Goal: Task Accomplishment & Management: Manage account settings

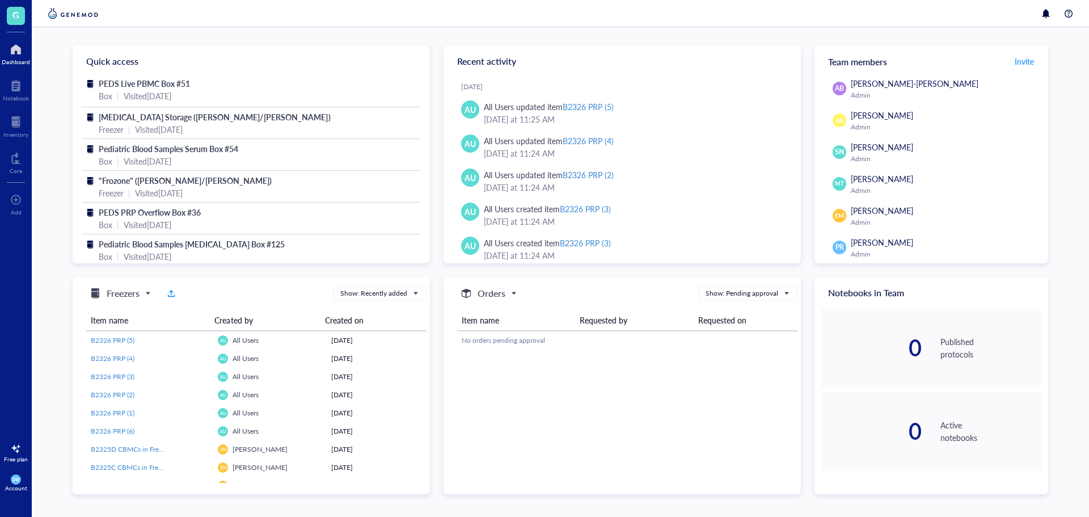
click at [24, 142] on div "G Dashboard Notebook Inventory Core To pick up a draggable item, press the spac…" at bounding box center [16, 258] width 32 height 517
click at [24, 137] on div "Inventory" at bounding box center [15, 134] width 25 height 7
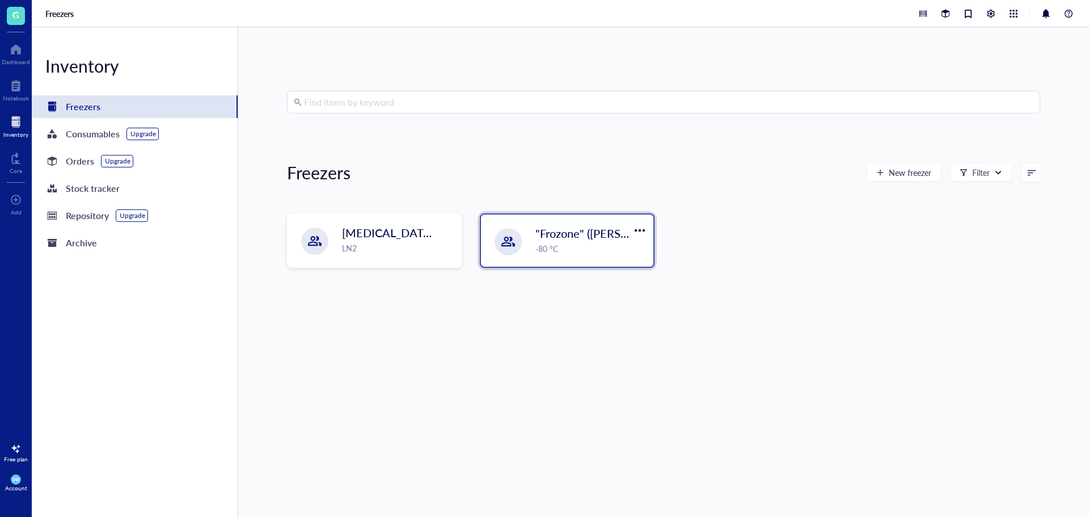
click at [557, 242] on div ""Frozone" ([PERSON_NAME]/[PERSON_NAME]) -80 °C" at bounding box center [591, 240] width 111 height 30
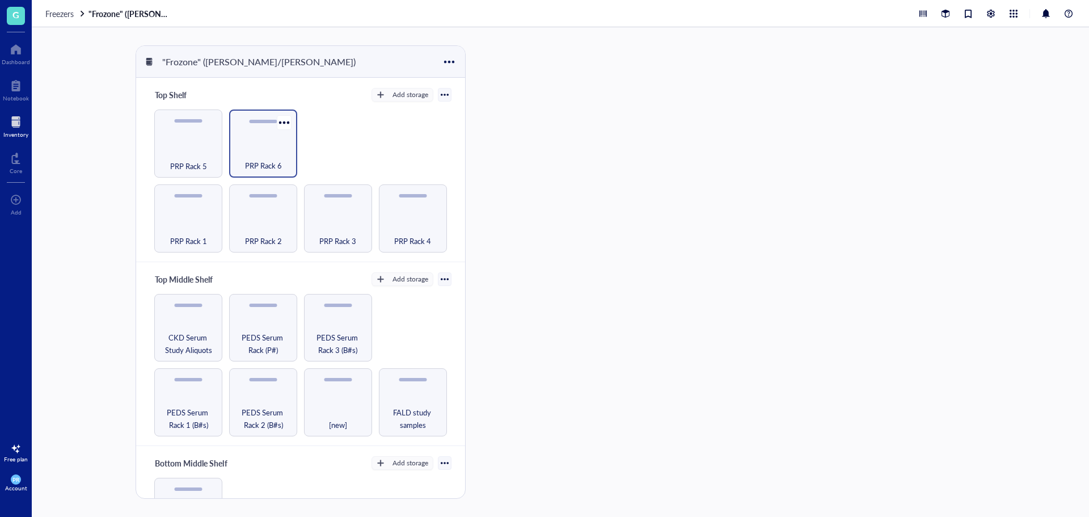
click at [262, 151] on div "PRP Rack 6" at bounding box center [263, 159] width 57 height 25
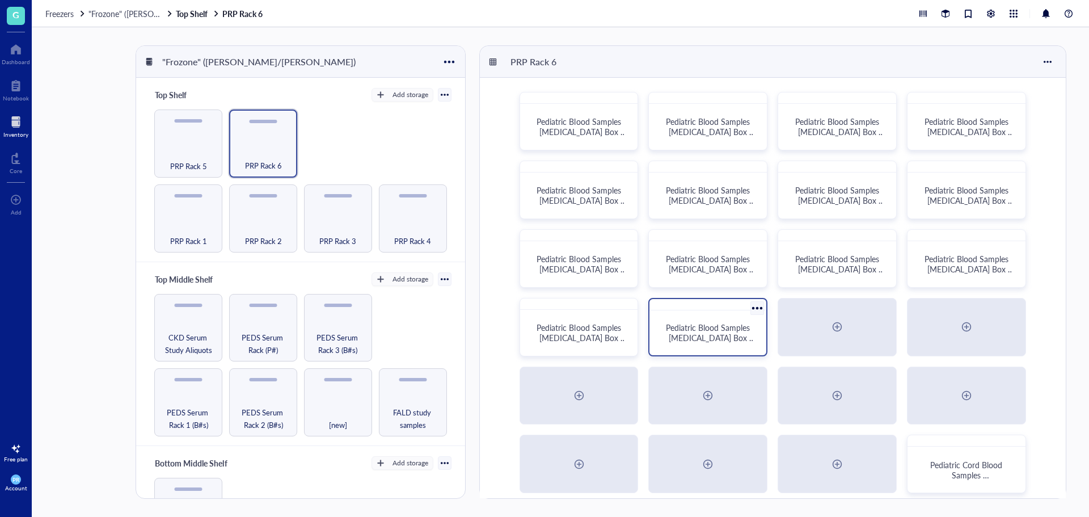
click at [693, 328] on span "Pediatric Blood Samples [MEDICAL_DATA] Box #133" at bounding box center [711, 338] width 90 height 32
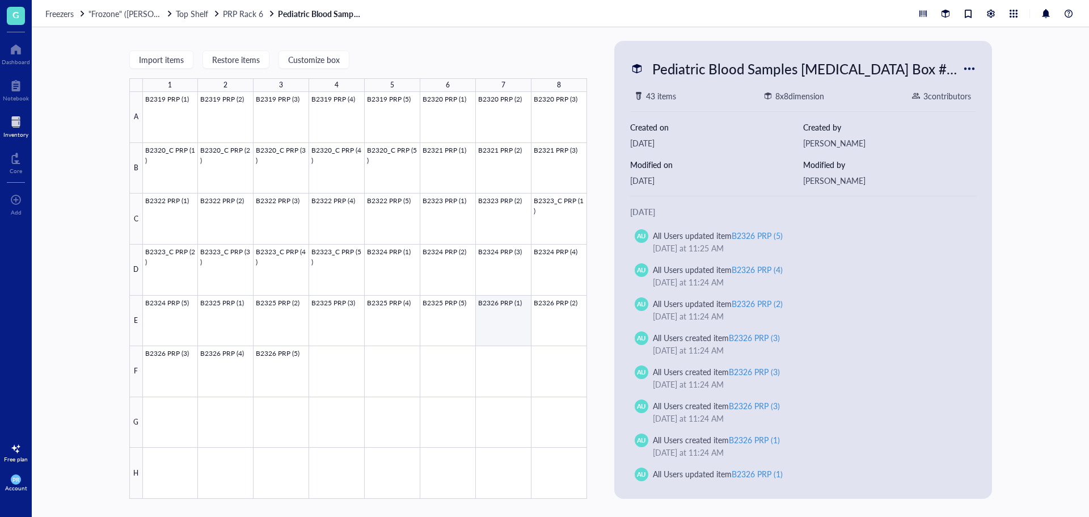
click at [477, 322] on div at bounding box center [365, 295] width 444 height 407
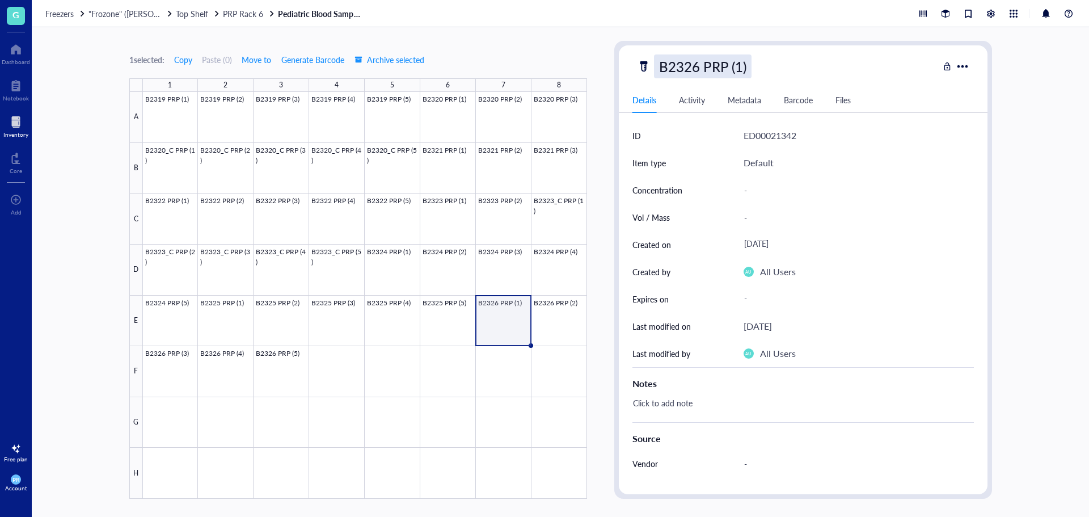
click at [728, 71] on div "B2326 PRP (1)" at bounding box center [703, 66] width 98 height 24
drag, startPoint x: 750, startPoint y: 66, endPoint x: 383, endPoint y: 68, distance: 367.1
click at [383, 68] on div "1 selected: Copy Paste ( 0 ) Move to Generate Barcode Archive selected 1 2 3 4 …" at bounding box center [561, 272] width 1058 height 490
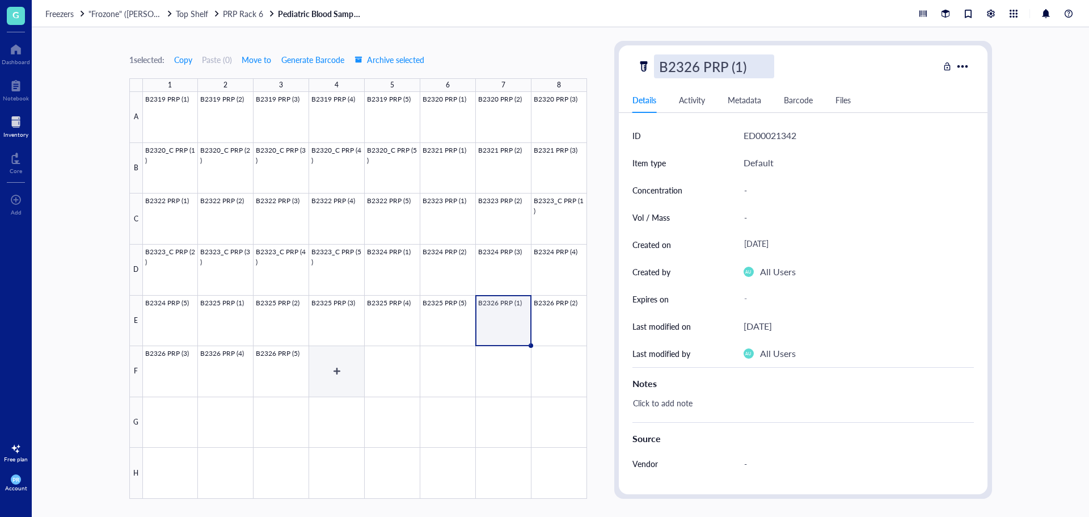
click at [318, 369] on div at bounding box center [365, 295] width 444 height 407
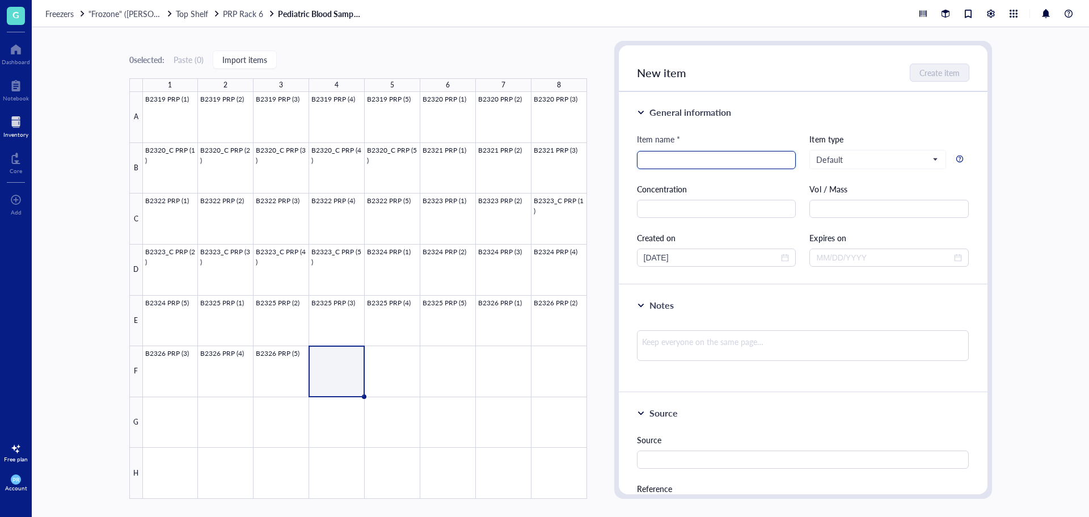
click at [668, 163] on input "search" at bounding box center [717, 159] width 146 height 17
paste input "B2326 PRP (1)"
click at [667, 162] on input "B2326 PRP (1)" at bounding box center [717, 159] width 146 height 17
type input "B2327 PRP (1)"
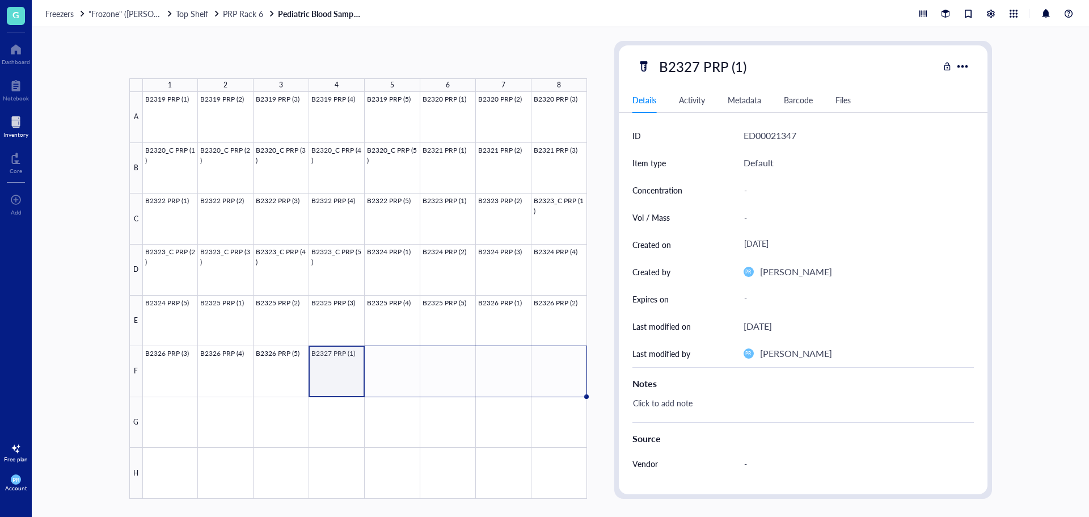
drag, startPoint x: 362, startPoint y: 395, endPoint x: 563, endPoint y: 394, distance: 201.4
click at [0, 0] on div "B2319 PRP (1) B2319 PRP (2) B2319 PRP (3) B2319 PRP (4) B2319 PRP (5) B2320 PRP…" at bounding box center [0, 0] width 0 height 0
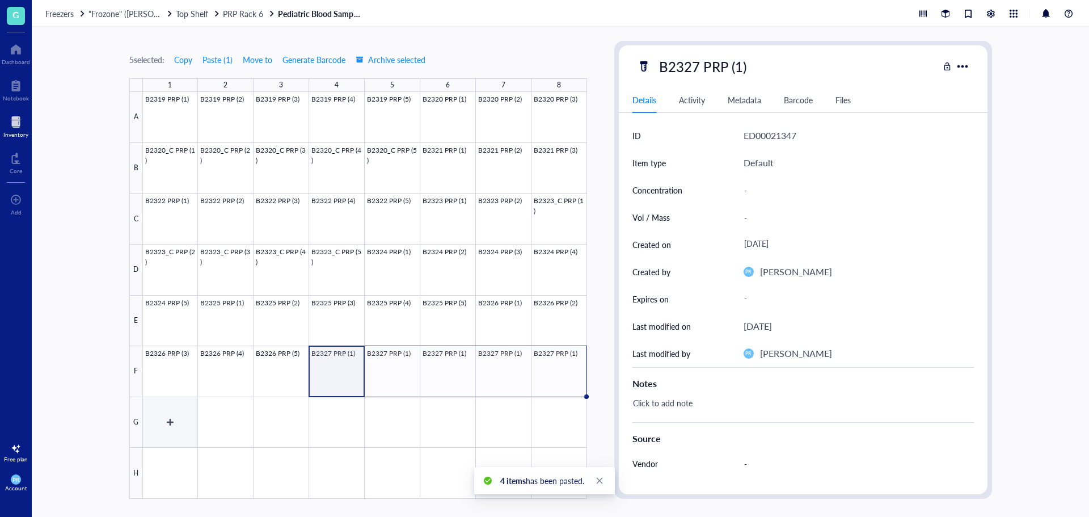
click at [179, 429] on div at bounding box center [365, 295] width 444 height 407
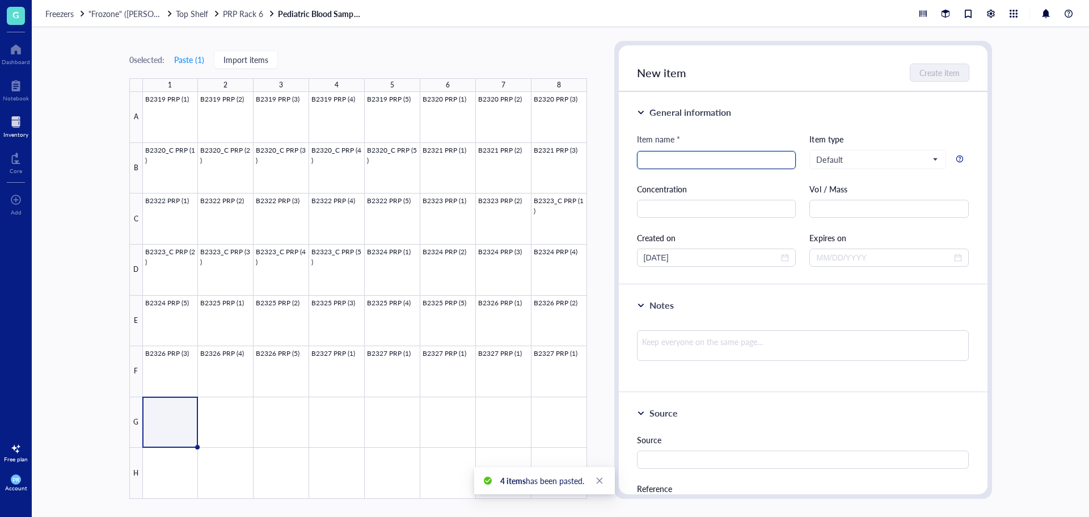
click at [709, 158] on input "search" at bounding box center [717, 159] width 146 height 17
paste input "B2326 PRP (1)"
click at [664, 160] on input "B2326 PRP (1)" at bounding box center [717, 159] width 146 height 17
type input "B2328 PRP (1)"
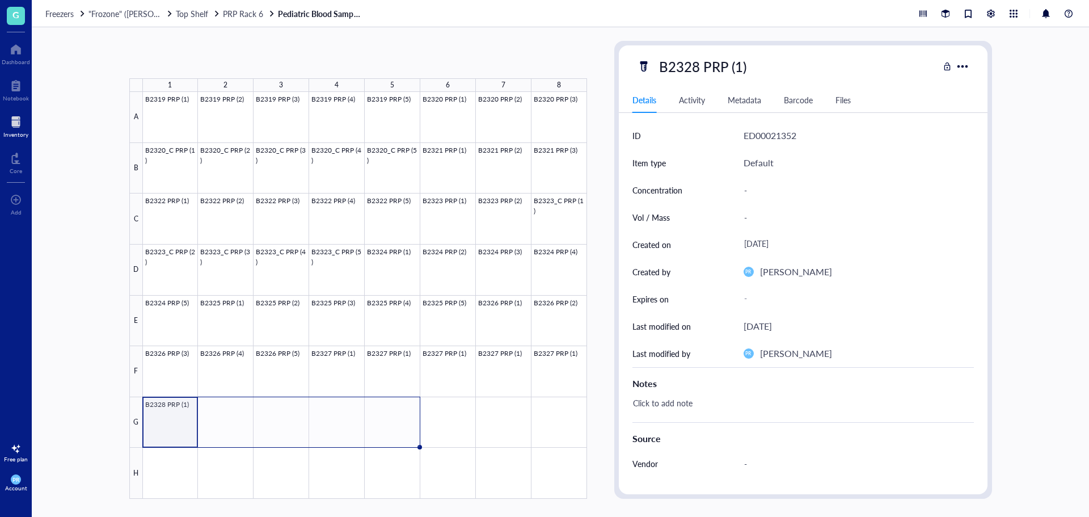
drag, startPoint x: 196, startPoint y: 446, endPoint x: 382, endPoint y: 447, distance: 185.5
click at [0, 0] on div "B2319 PRP (1) B2319 PRP (2) B2319 PRP (3) B2319 PRP (4) B2319 PRP (5) B2320 PRP…" at bounding box center [0, 0] width 0 height 0
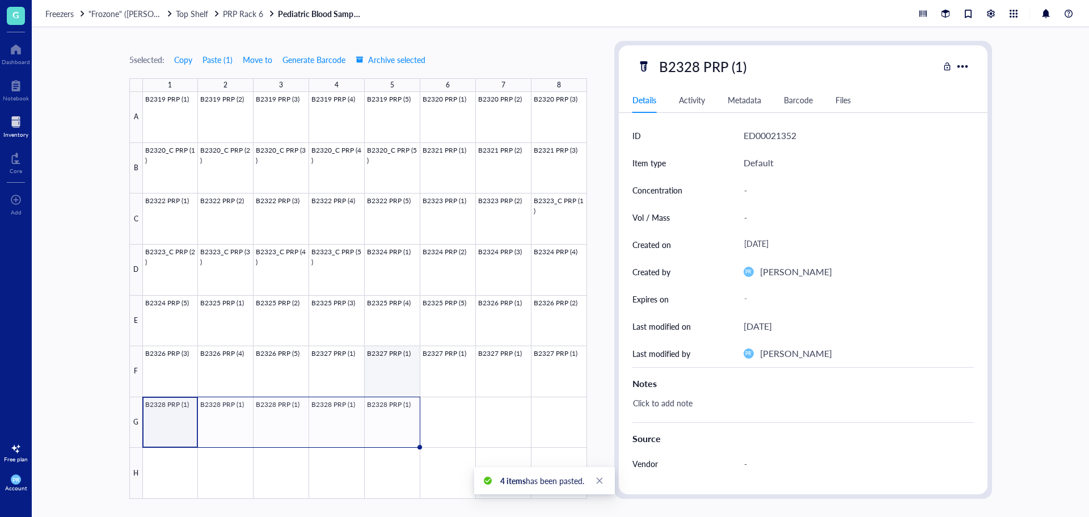
click at [412, 376] on div at bounding box center [365, 295] width 444 height 407
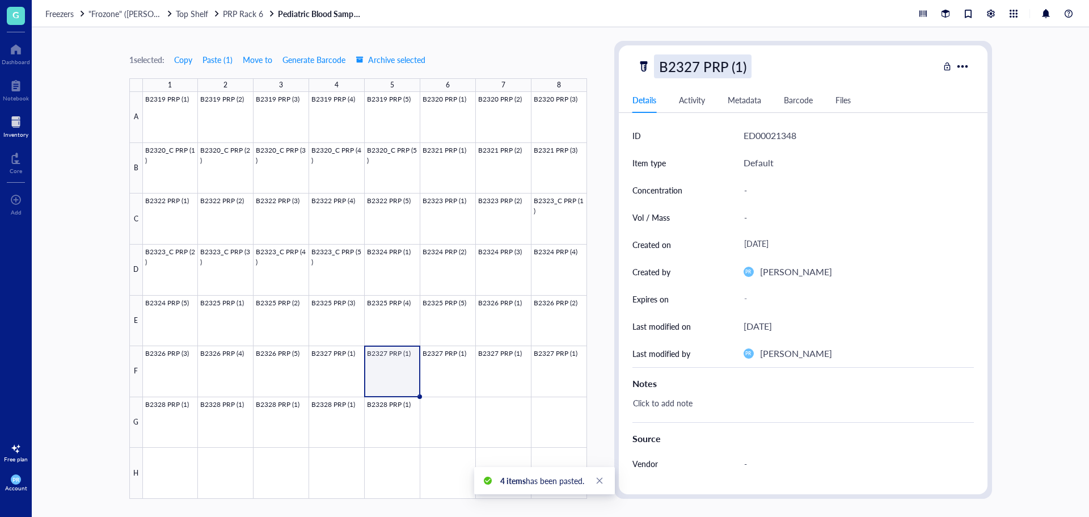
click at [741, 66] on div "B2327 PRP (1)" at bounding box center [703, 66] width 98 height 24
click at [740, 66] on input "B2327 PRP (1)" at bounding box center [714, 66] width 119 height 23
type input "B2327 PRP (2)"
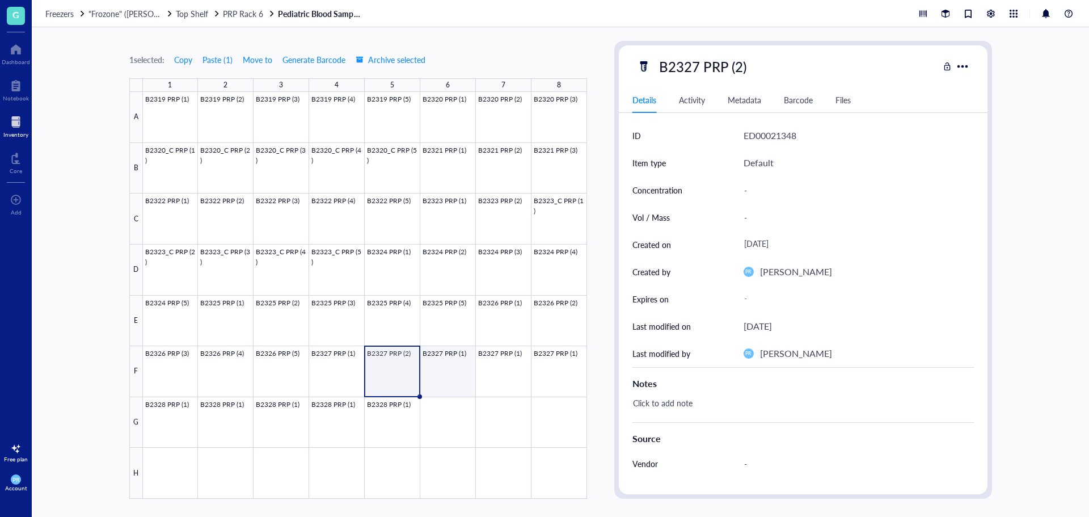
click at [456, 375] on div at bounding box center [365, 295] width 444 height 407
click at [734, 69] on div "B2327 PRP (1)" at bounding box center [703, 66] width 98 height 24
click at [738, 68] on input "B2327 PRP (1)" at bounding box center [714, 66] width 119 height 23
type input "B2327 PRP (3)"
click at [505, 357] on div at bounding box center [365, 295] width 444 height 407
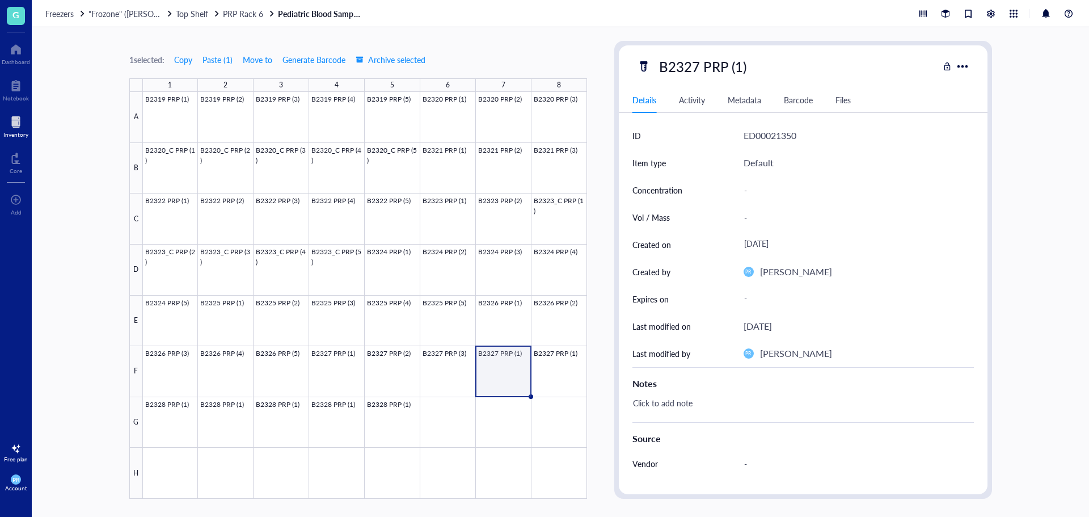
click at [737, 54] on div "B2327 PRP (1) Details Activity Metadata Barcode Files ID ED00021350 Item type D…" at bounding box center [803, 269] width 369 height 449
click at [737, 65] on div "B2327 PRP (1)" at bounding box center [703, 66] width 98 height 24
click at [737, 66] on input "B2327 PRP (1)" at bounding box center [714, 66] width 119 height 23
type input "B2327 PRP (4)"
click at [562, 365] on div at bounding box center [365, 295] width 444 height 407
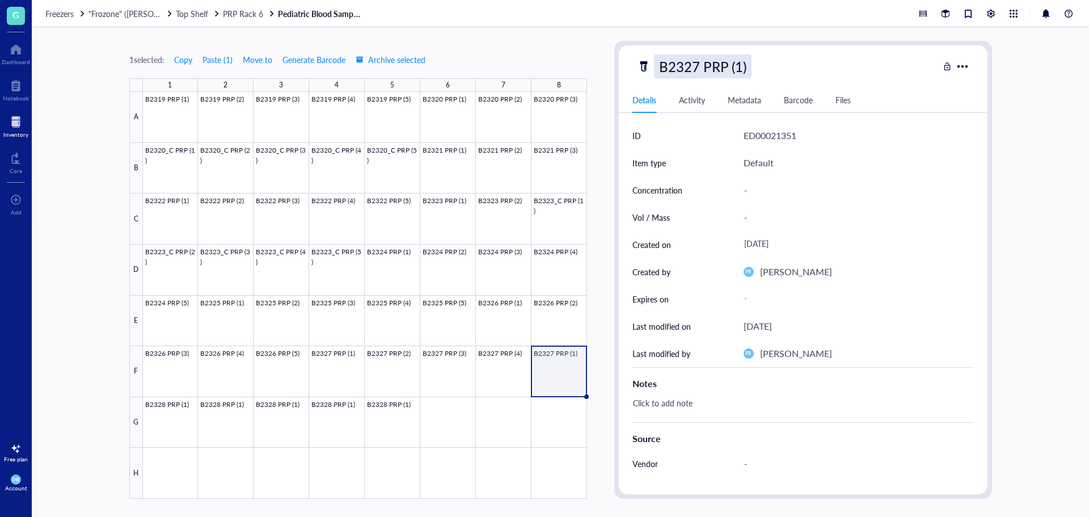
click at [737, 68] on div "B2327 PRP (1)" at bounding box center [703, 66] width 98 height 24
click at [738, 68] on input "B2327 PRP (1)" at bounding box center [714, 66] width 119 height 23
type input "B2327 PRP (5)"
click at [215, 403] on div at bounding box center [365, 295] width 444 height 407
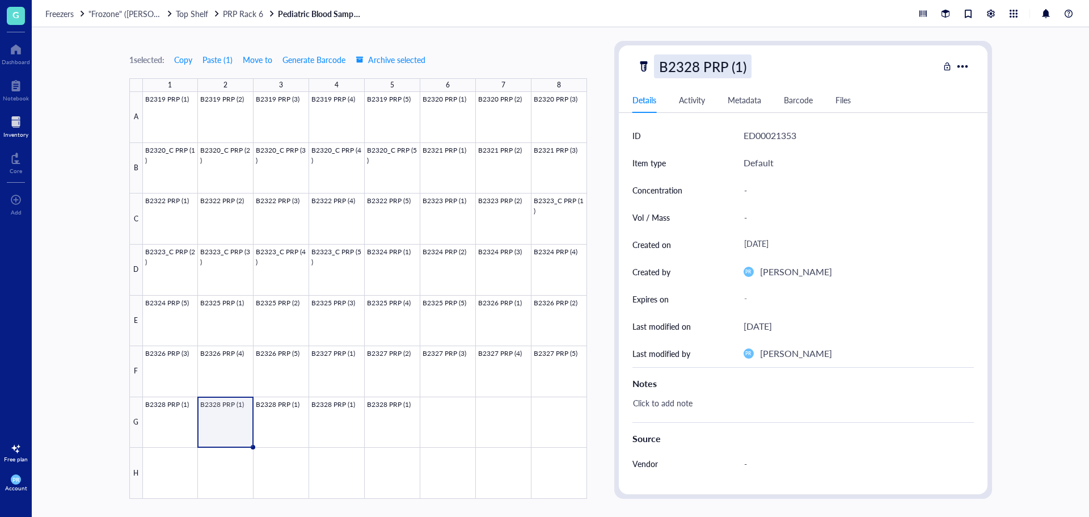
click at [736, 69] on div "B2328 PRP (1)" at bounding box center [703, 66] width 98 height 24
click at [738, 69] on input "B2328 PRP (1)" at bounding box center [714, 66] width 119 height 23
type input "B2328 PRP (2)"
click at [269, 424] on div at bounding box center [365, 295] width 444 height 407
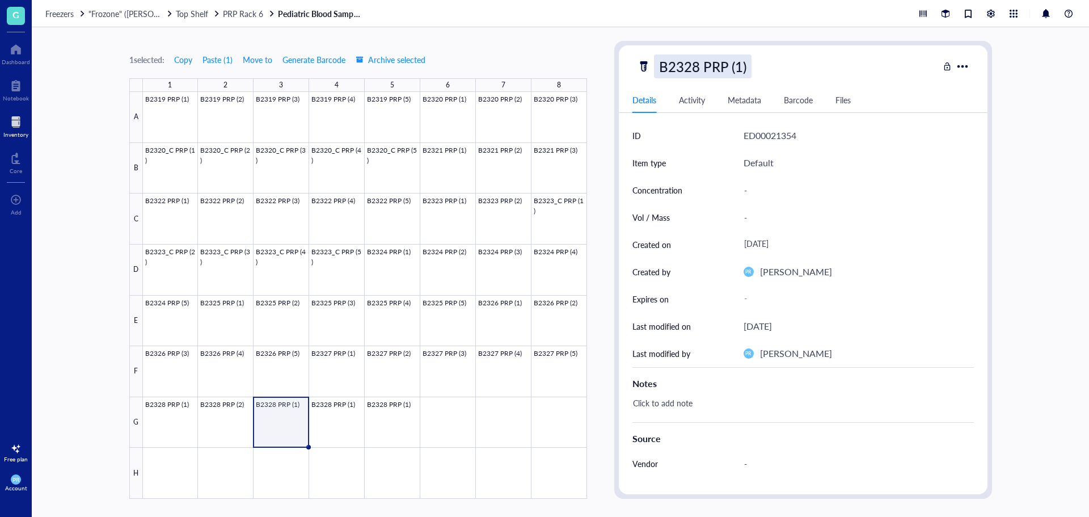
click at [750, 67] on div "B2328 PRP (1)" at bounding box center [703, 66] width 98 height 24
click at [737, 67] on input "B2328 PRP (1)" at bounding box center [714, 66] width 119 height 23
type input "B2328 PRP (3)"
click at [349, 414] on div at bounding box center [365, 295] width 444 height 407
click at [732, 70] on div "B2328 PRP (1)" at bounding box center [703, 66] width 98 height 24
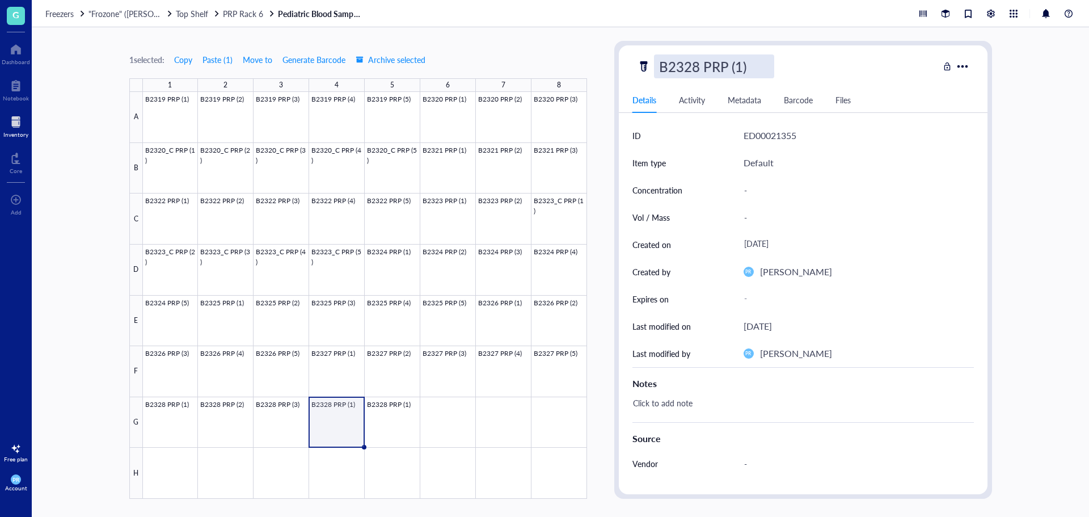
drag, startPoint x: 743, startPoint y: 65, endPoint x: 736, endPoint y: 65, distance: 6.8
click at [736, 65] on input "B2328 PRP (1)" at bounding box center [714, 66] width 119 height 23
type input "B2328 PRP (4)"
click at [414, 423] on div at bounding box center [365, 295] width 444 height 407
click at [739, 74] on div "B2328 PRP (1)" at bounding box center [703, 66] width 98 height 24
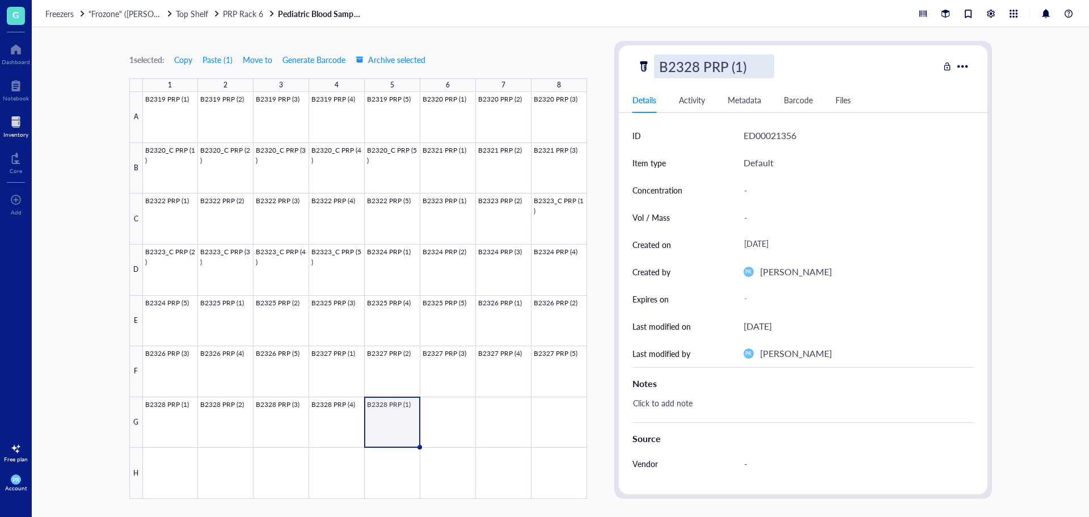
scroll to position [1, 0]
click at [738, 70] on input "B2328 PRP (1)" at bounding box center [714, 66] width 119 height 23
type input "B2328 PRP (5)"
click at [220, 15] on div at bounding box center [217, 14] width 8 height 8
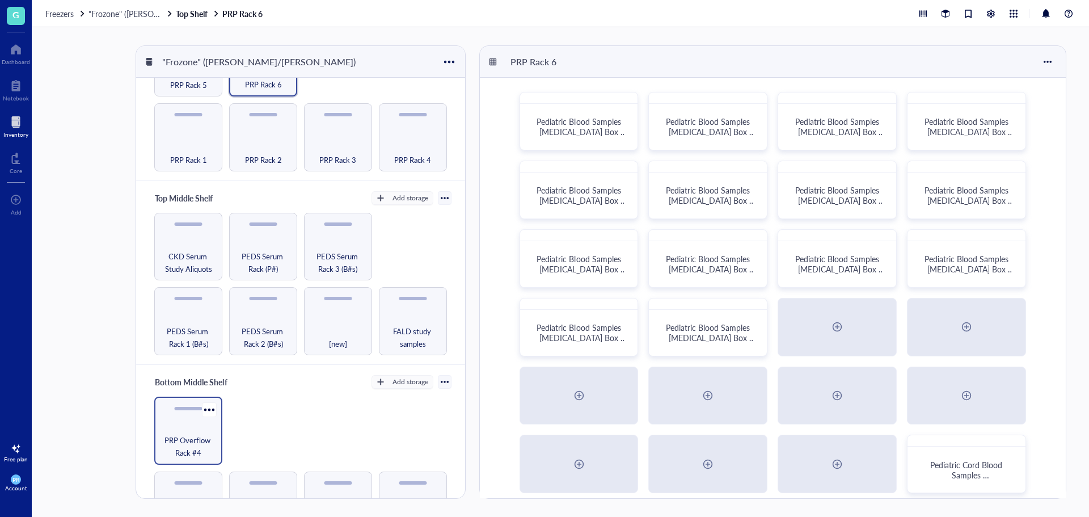
scroll to position [108, 0]
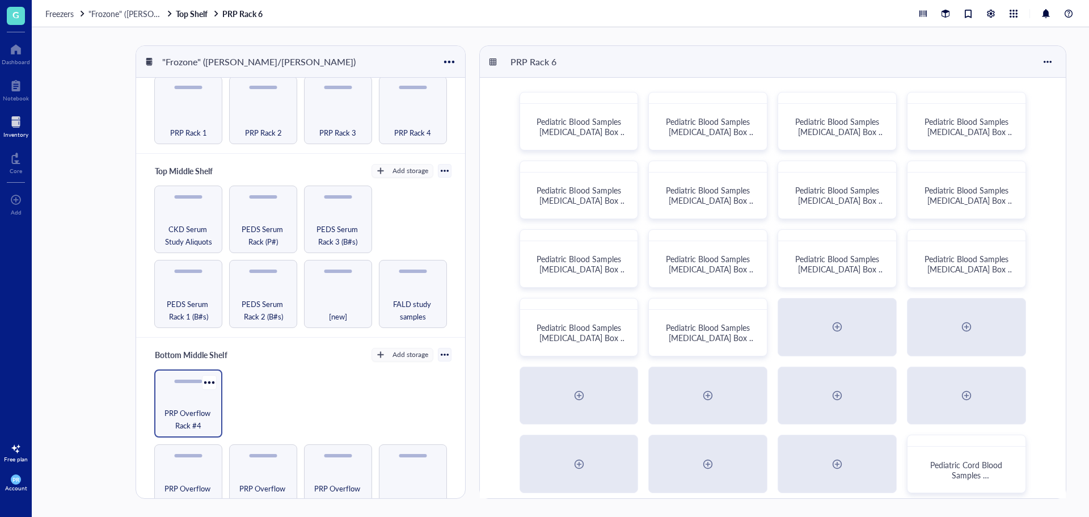
click at [195, 414] on span "PRP Overflow Rack #4" at bounding box center [188, 419] width 57 height 25
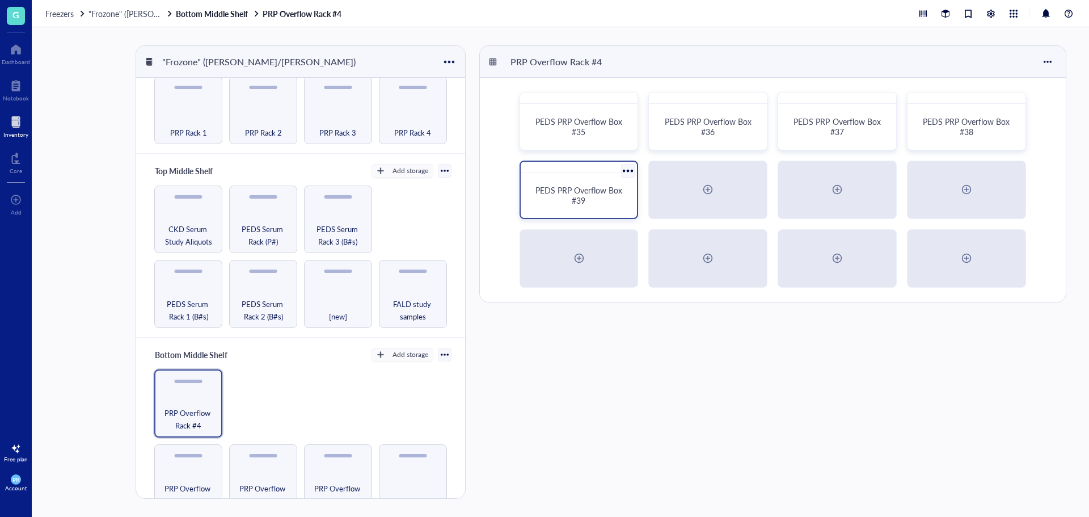
click at [599, 208] on div "PEDS PRP Overflow Box #39" at bounding box center [579, 196] width 108 height 36
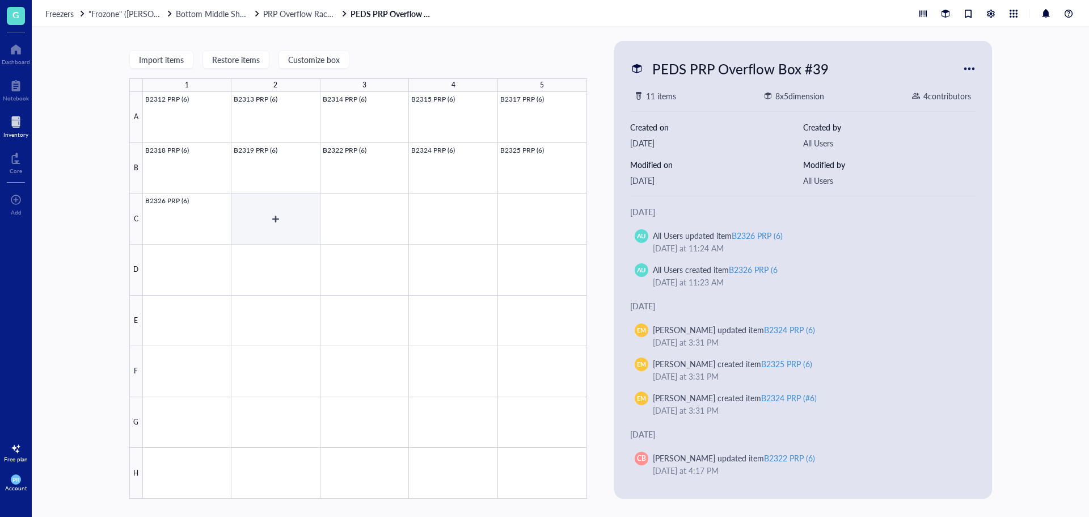
click at [256, 219] on div at bounding box center [365, 295] width 444 height 407
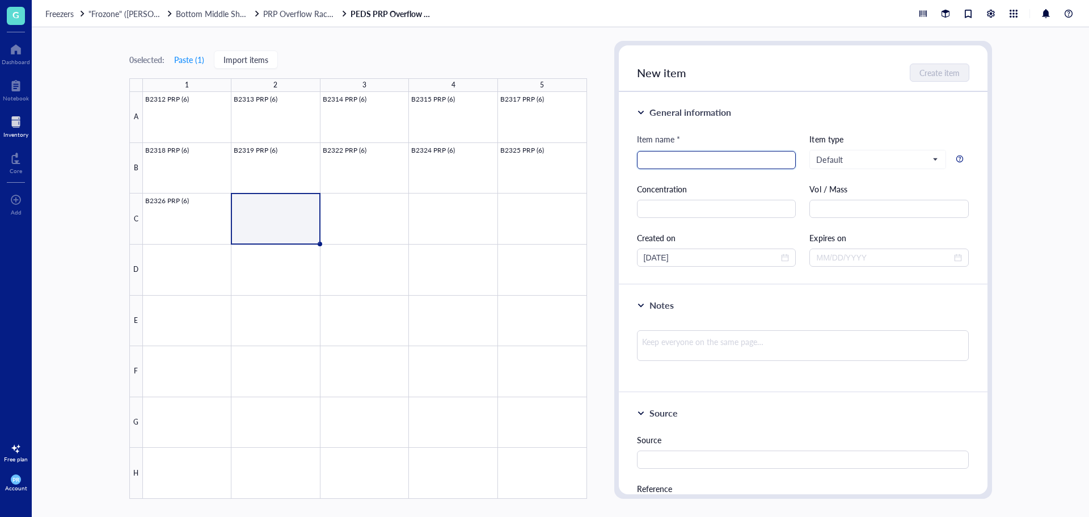
click at [690, 163] on input "search" at bounding box center [717, 159] width 146 height 17
paste input "B2326 PRP (1)"
click at [666, 163] on input "B2326 PRP (1)" at bounding box center [717, 159] width 146 height 17
click at [691, 165] on input "B2327 PRP (1)" at bounding box center [717, 159] width 146 height 17
type input "B2327 PRP (6)"
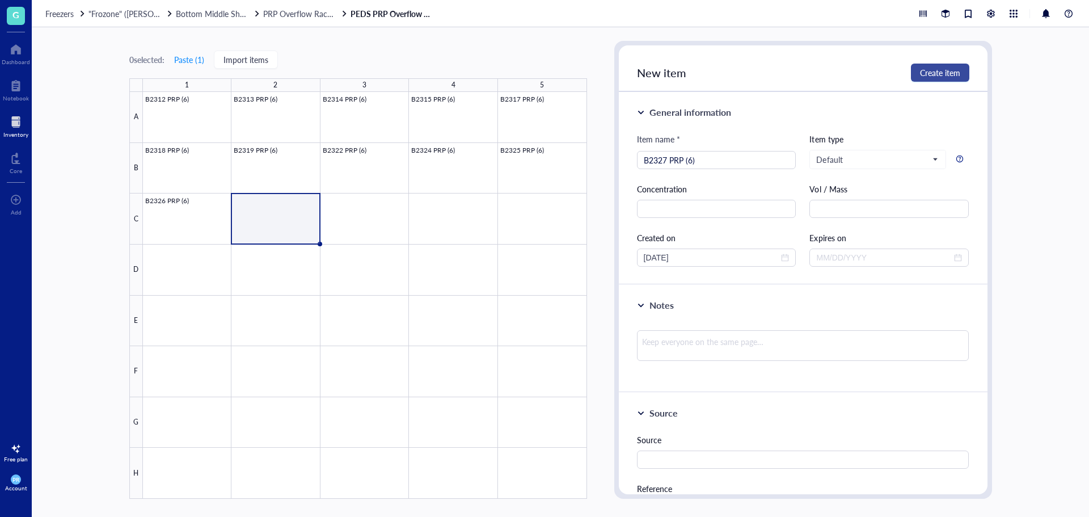
click at [923, 73] on span "Create item" at bounding box center [940, 72] width 40 height 9
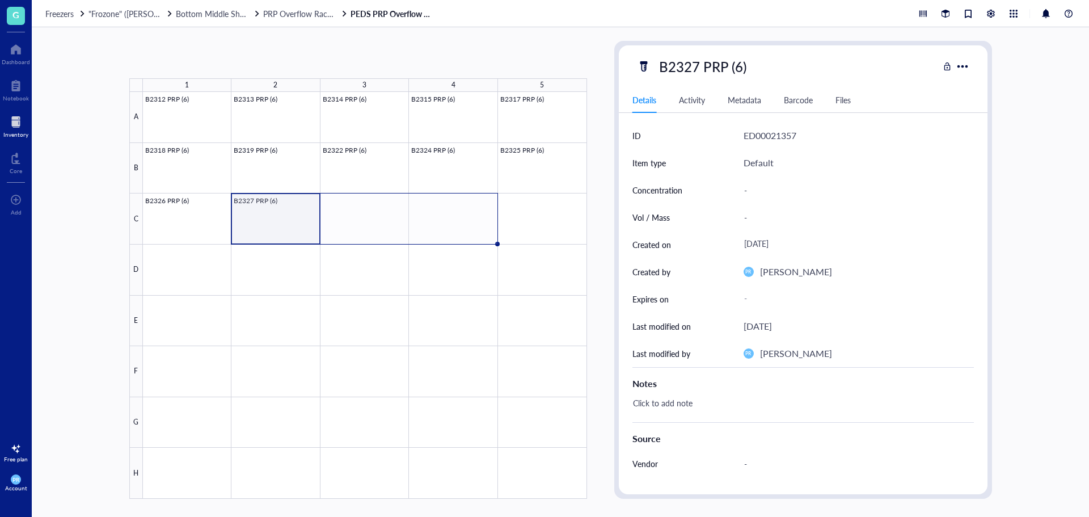
drag, startPoint x: 321, startPoint y: 244, endPoint x: 421, endPoint y: 242, distance: 100.4
click at [0, 0] on div "B2312 PRP (6) B2313 PRP (6) B2314 PRP (6) B2315 PRP (6) B2317 PRP (6) B2318 PRP…" at bounding box center [0, 0] width 0 height 0
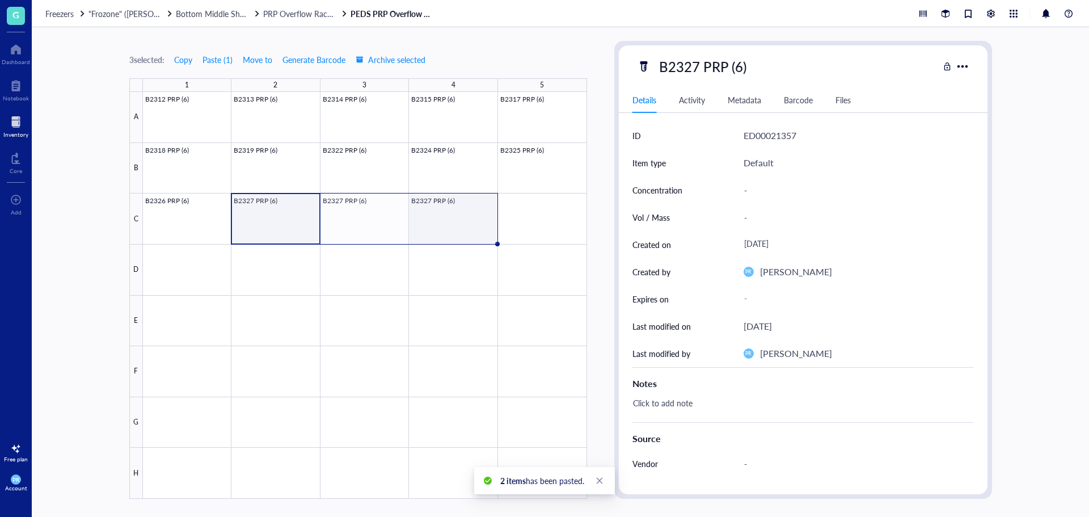
click at [454, 220] on div at bounding box center [365, 295] width 444 height 407
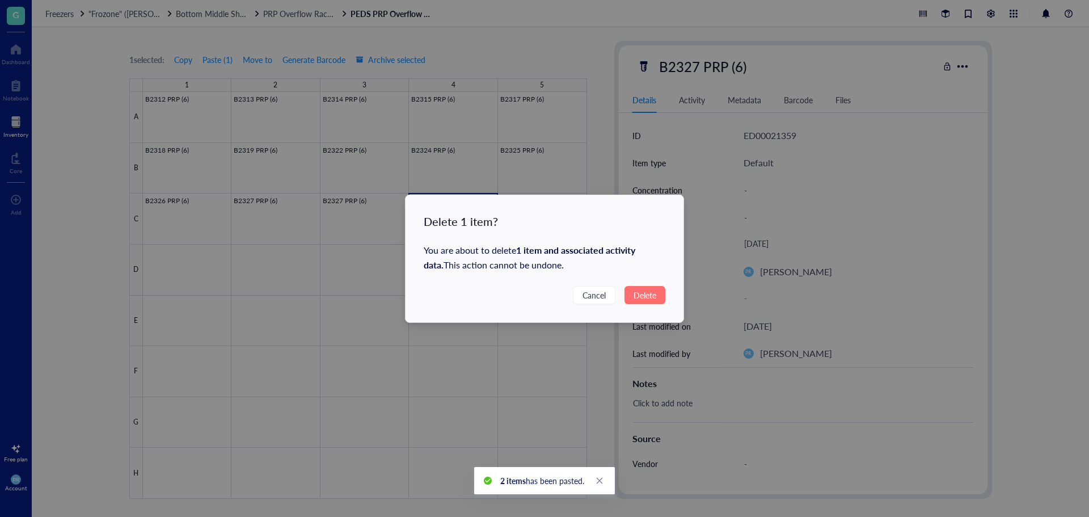
click at [655, 287] on button "Delete" at bounding box center [645, 295] width 41 height 18
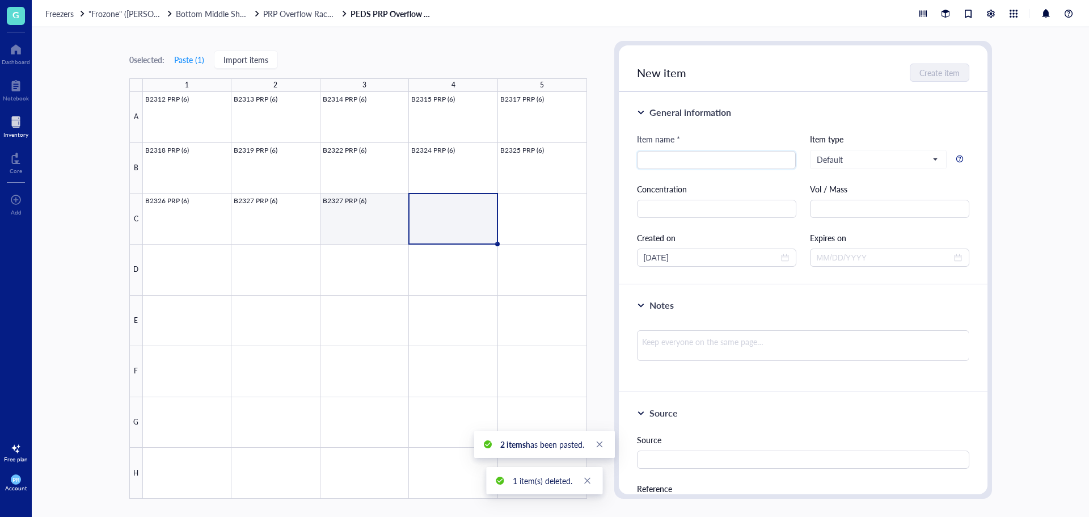
click at [340, 218] on div at bounding box center [365, 295] width 444 height 407
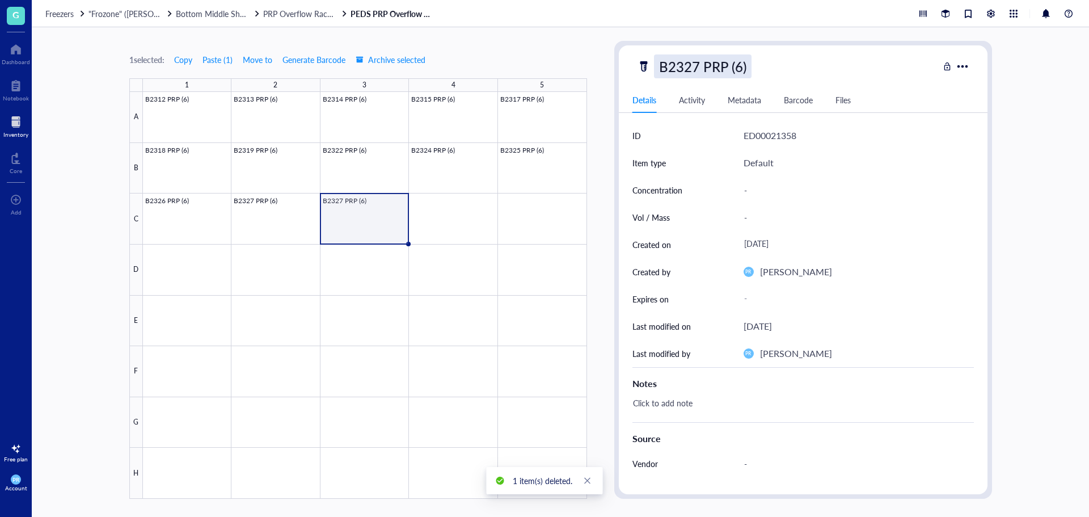
click at [730, 70] on div "B2327 PRP (6)" at bounding box center [703, 66] width 98 height 24
click at [738, 69] on input "B2327 PRP (6)" at bounding box center [714, 66] width 119 height 23
type input "B2327 PRP (7)"
click at [68, 178] on div "1 selected: Copy Paste ( 1 ) Move to Generate Barcode Archive selected 1 2 3 4 …" at bounding box center [561, 272] width 1058 height 490
